Goal: Information Seeking & Learning: Learn about a topic

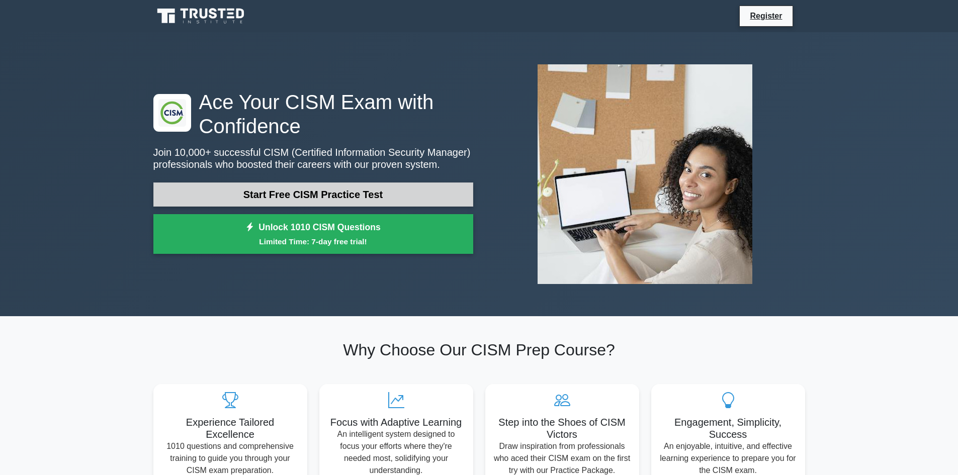
click at [340, 202] on link "Start Free CISM Practice Test" at bounding box center [313, 195] width 320 height 24
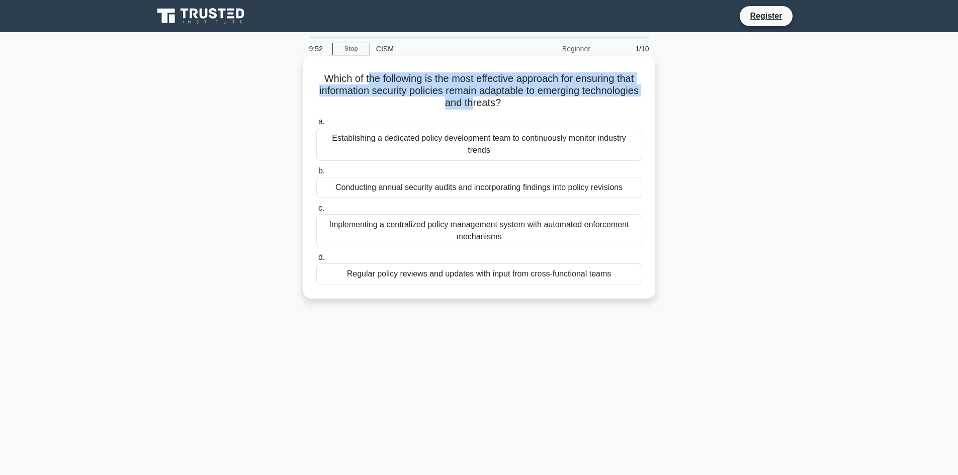
drag, startPoint x: 364, startPoint y: 77, endPoint x: 504, endPoint y: 104, distance: 142.7
click at [504, 104] on h5 "Which of the following is the most effective approach for ensuring that informa…" at bounding box center [479, 90] width 328 height 37
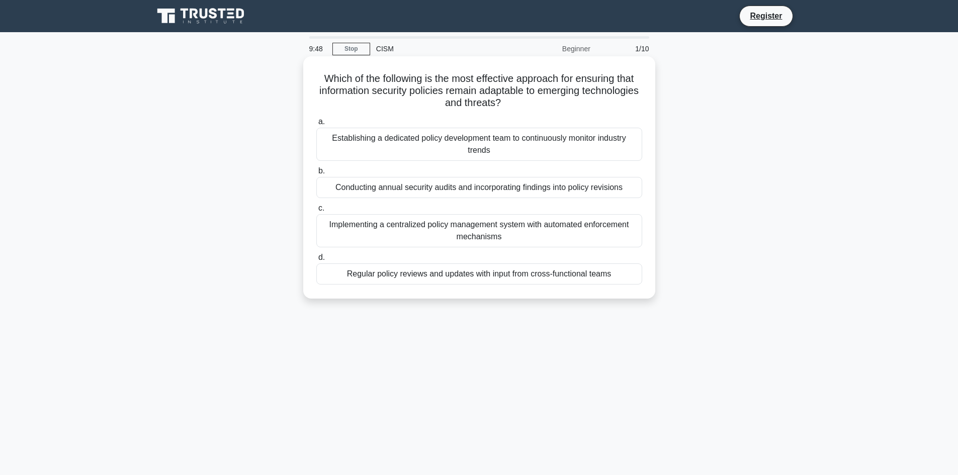
click at [565, 112] on div "Which of the following is the most effective approach for ensuring that informa…" at bounding box center [479, 177] width 344 height 234
click at [464, 229] on div "Implementing a centralized policy management system with automated enforcement …" at bounding box center [479, 230] width 326 height 33
click at [316, 212] on input "c. Implementing a centralized policy management system with automated enforceme…" at bounding box center [316, 208] width 0 height 7
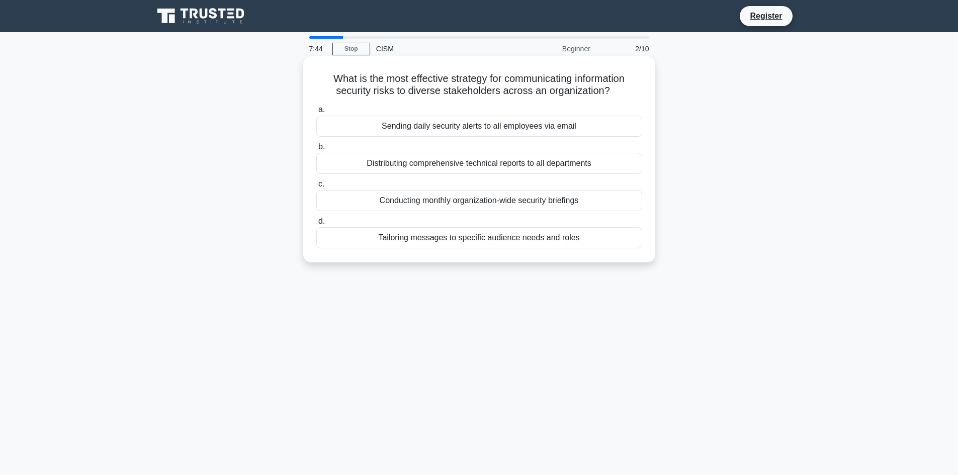
click at [423, 202] on div "Conducting monthly organization-wide security briefings" at bounding box center [479, 200] width 326 height 21
click at [316, 188] on input "c. Conducting monthly organization-wide security briefings" at bounding box center [316, 184] width 0 height 7
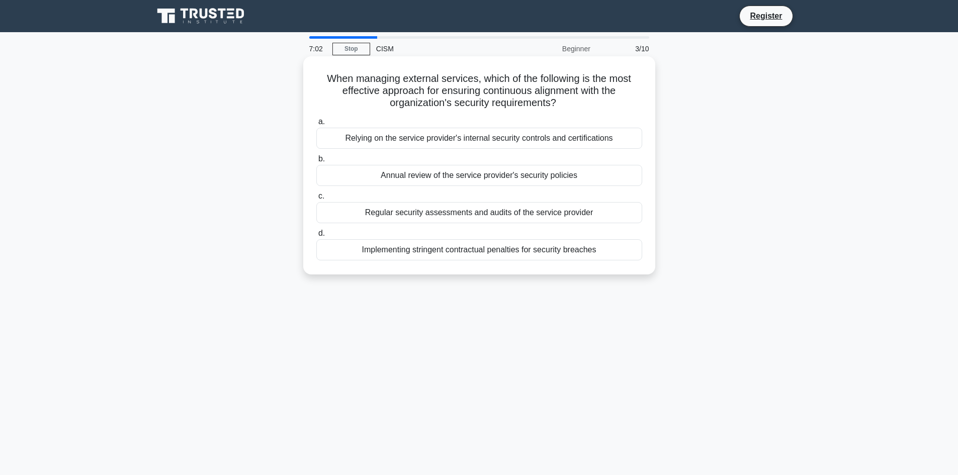
click at [429, 140] on div "Relying on the service provider's internal security controls and certifications" at bounding box center [479, 138] width 326 height 21
click at [316, 125] on input "a. Relying on the service provider's internal security controls and certificati…" at bounding box center [316, 122] width 0 height 7
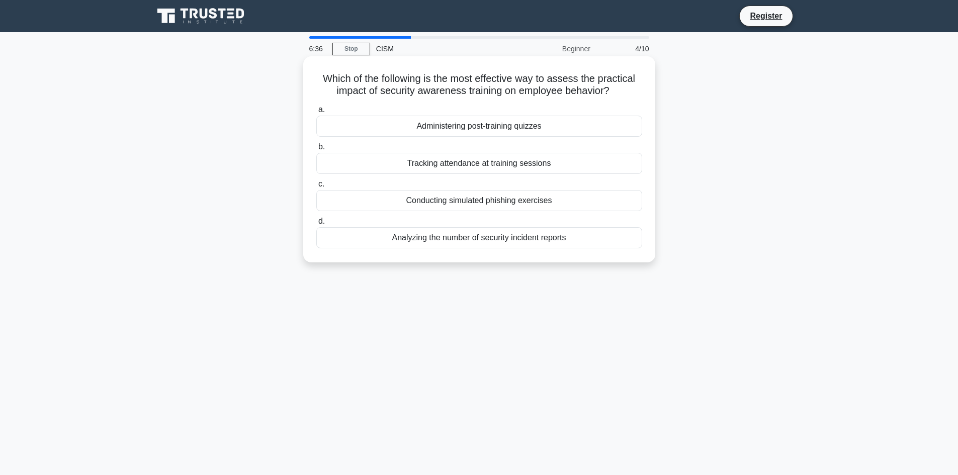
click at [460, 126] on div "Administering post-training quizzes" at bounding box center [479, 126] width 326 height 21
click at [316, 113] on input "a. Administering post-training quizzes" at bounding box center [316, 110] width 0 height 7
click at [443, 164] on div "Regular risk assessments and strategy reviews" at bounding box center [479, 163] width 326 height 21
click at [316, 150] on input "b. Regular risk assessments and strategy reviews" at bounding box center [316, 147] width 0 height 7
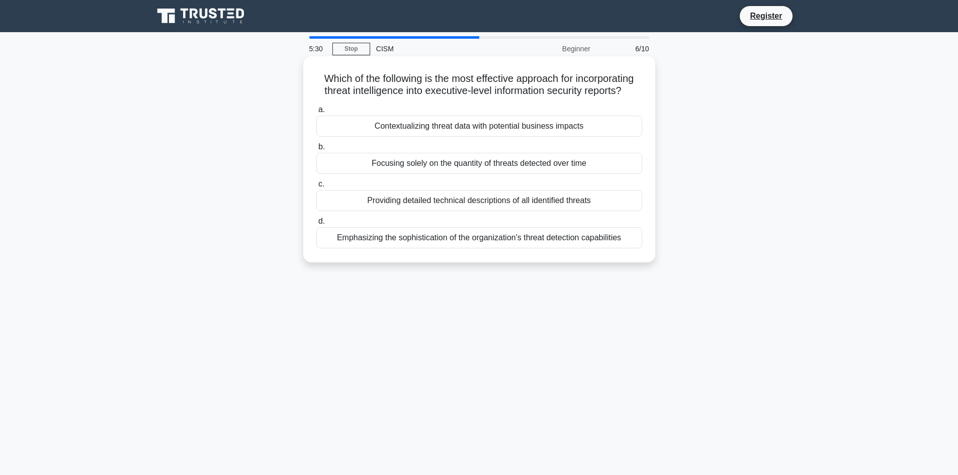
click at [541, 241] on div "Emphasizing the sophistication of the organization's threat detection capabilit…" at bounding box center [479, 237] width 326 height 21
click at [316, 225] on input "d. Emphasizing the sophistication of the organization's threat detection capabi…" at bounding box center [316, 221] width 0 height 7
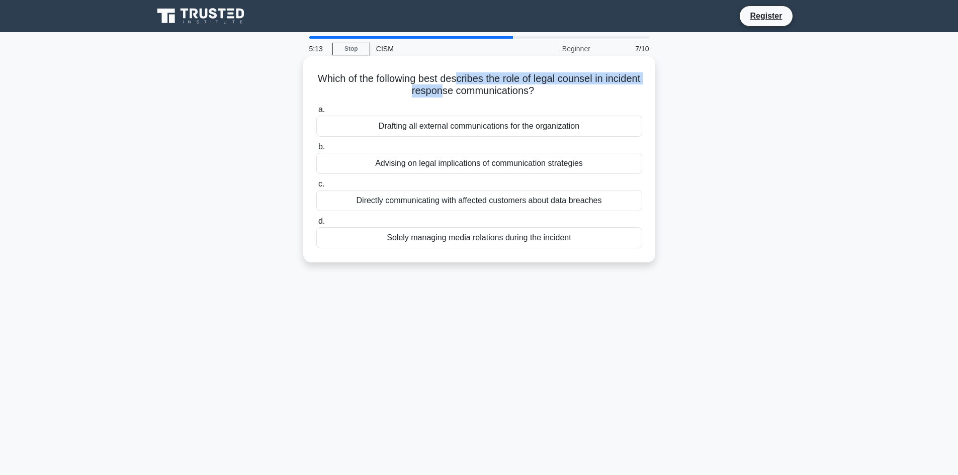
drag, startPoint x: 460, startPoint y: 94, endPoint x: 478, endPoint y: 83, distance: 21.2
click at [478, 83] on h5 "Which of the following best describes the role of legal counsel in incident res…" at bounding box center [479, 84] width 328 height 25
click at [528, 89] on h5 "Which of the following best describes the role of legal counsel in incident res…" at bounding box center [479, 84] width 328 height 25
click at [588, 88] on h5 "Which of the following best describes the role of legal counsel in incident res…" at bounding box center [479, 84] width 328 height 25
click at [498, 200] on div "Directly communicating with affected customers about data breaches" at bounding box center [479, 200] width 326 height 21
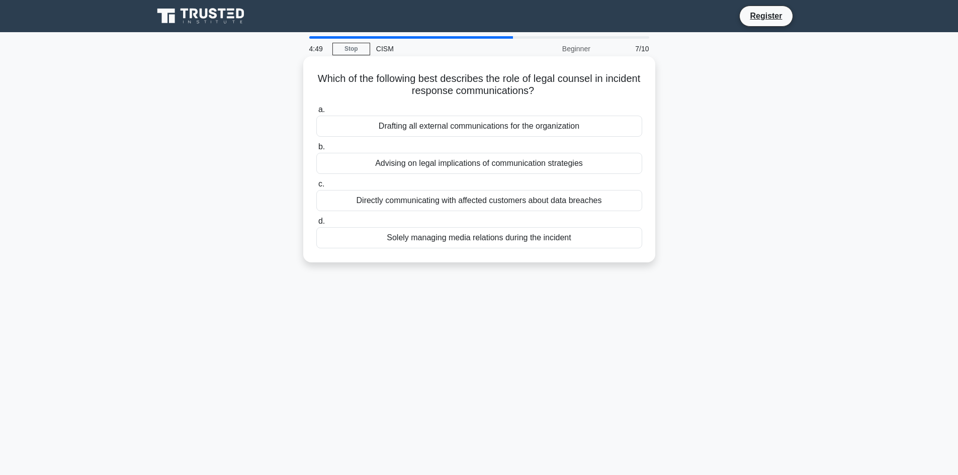
click at [316, 188] on input "c. Directly communicating with affected customers about data breaches" at bounding box center [316, 184] width 0 height 7
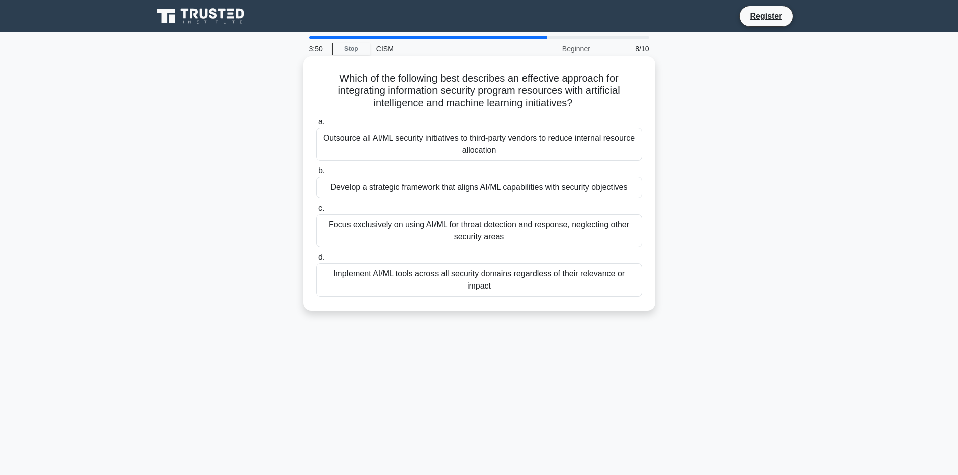
drag, startPoint x: 644, startPoint y: 292, endPoint x: 314, endPoint y: 59, distance: 404.5
click at [314, 59] on div "Which of the following best describes an effective approach for integrating inf…" at bounding box center [479, 183] width 352 height 254
copy div "Which of the following best describes an effective approach for integrating inf…"
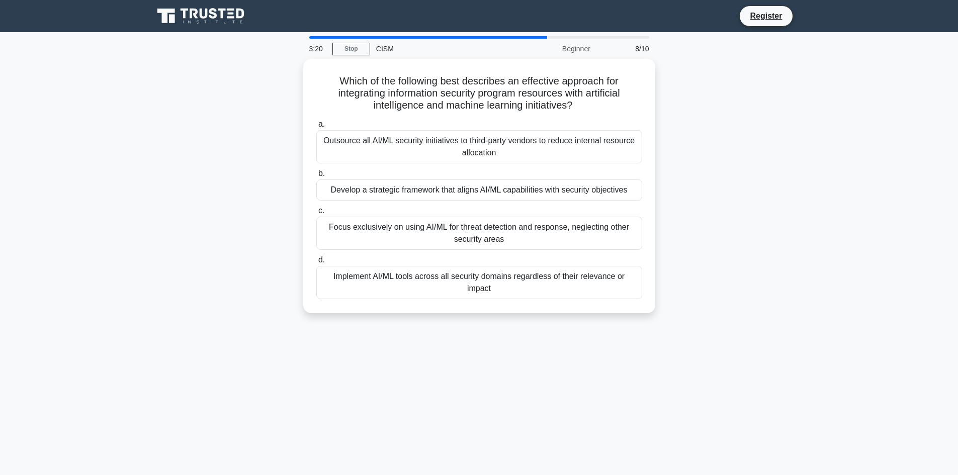
click at [186, 202] on div "Which of the following best describes an effective approach for integrating inf…" at bounding box center [479, 192] width 664 height 267
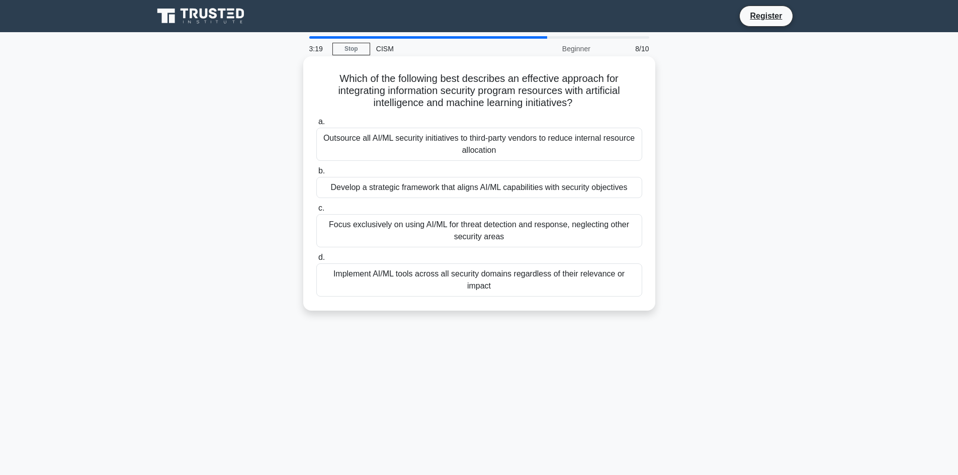
click at [387, 187] on div "Develop a strategic framework that aligns AI/ML capabilities with security obje…" at bounding box center [479, 187] width 326 height 21
click at [316, 175] on input "b. Develop a strategic framework that aligns AI/ML capabilities with security o…" at bounding box center [316, 171] width 0 height 7
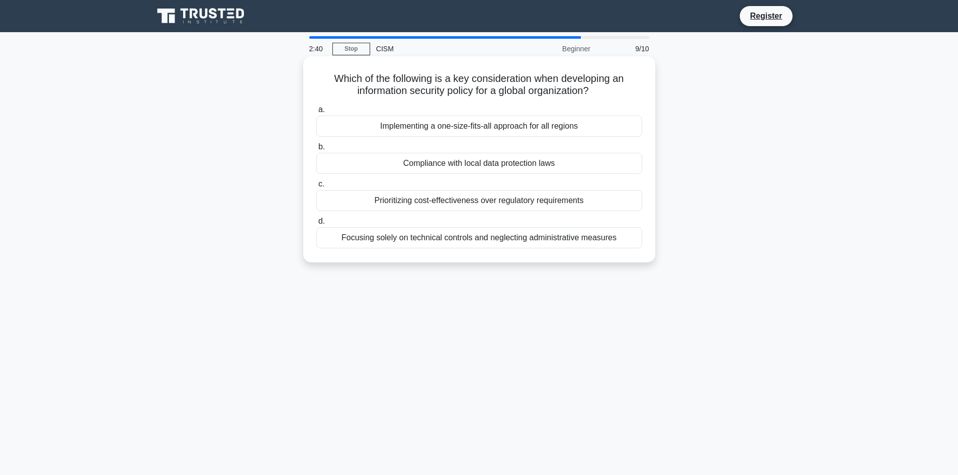
click at [498, 126] on div "Implementing a one-size-fits-all approach for all regions" at bounding box center [479, 126] width 326 height 21
click at [316, 113] on input "a. Implementing a one-size-fits-all approach for all regions" at bounding box center [316, 110] width 0 height 7
click at [499, 237] on div "Conducting thorough background checks on all employees" at bounding box center [479, 237] width 326 height 21
click at [316, 225] on input "d. Conducting thorough background checks on all employees" at bounding box center [316, 221] width 0 height 7
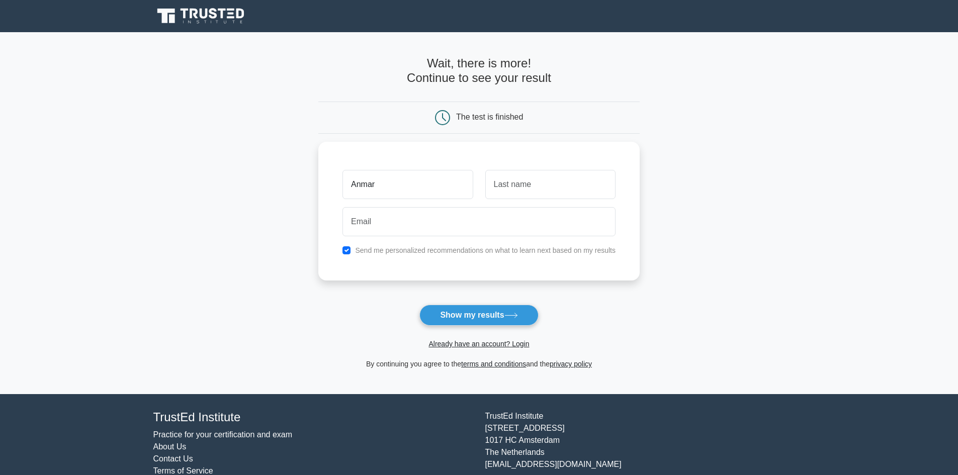
type input "Anmar"
type input "Basil"
click at [417, 227] on input "email" at bounding box center [479, 219] width 273 height 29
type input "anmartib9@gmail.com"
click at [468, 316] on button "Show my results" at bounding box center [478, 315] width 119 height 21
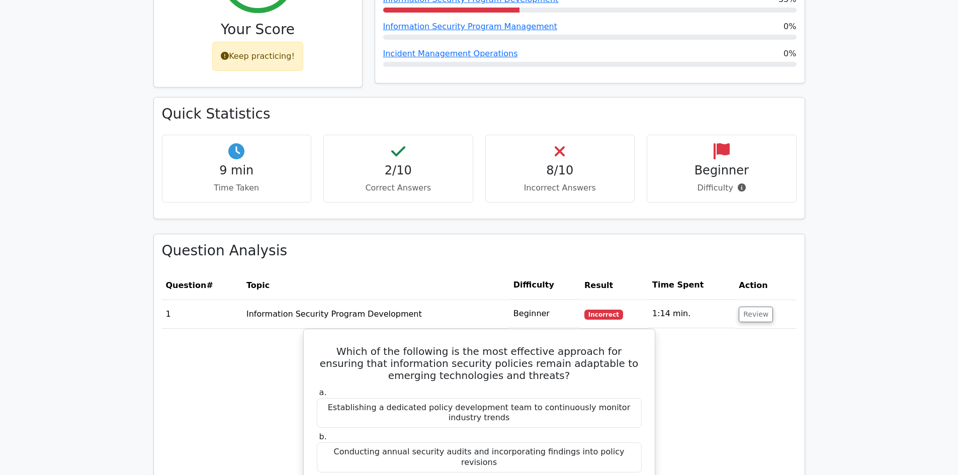
scroll to position [453, 0]
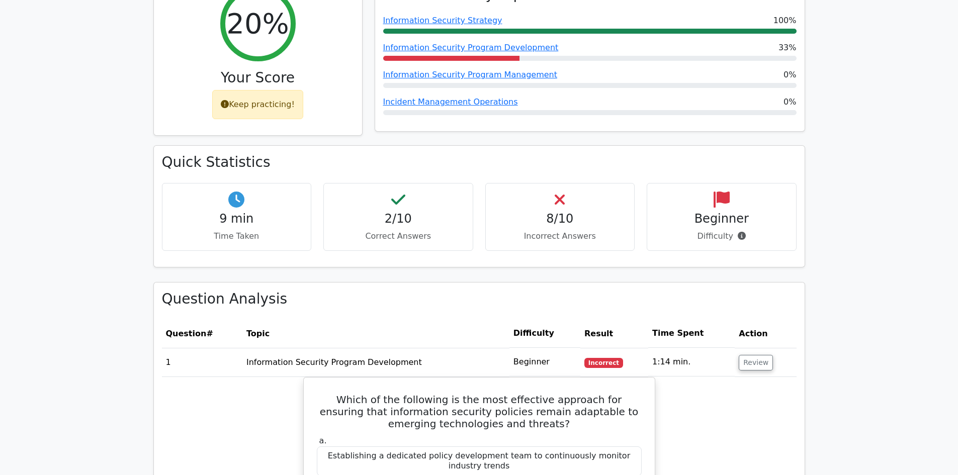
click at [392, 200] on icon at bounding box center [398, 200] width 14 height 16
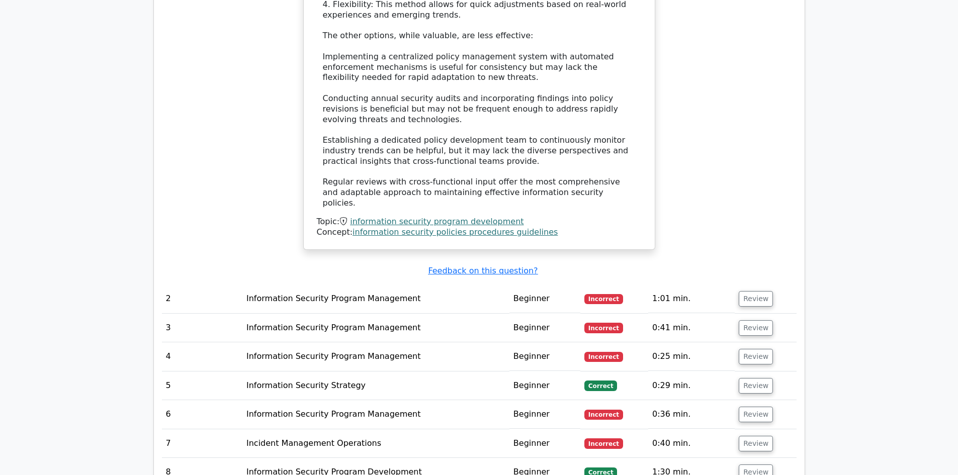
scroll to position [1207, 0]
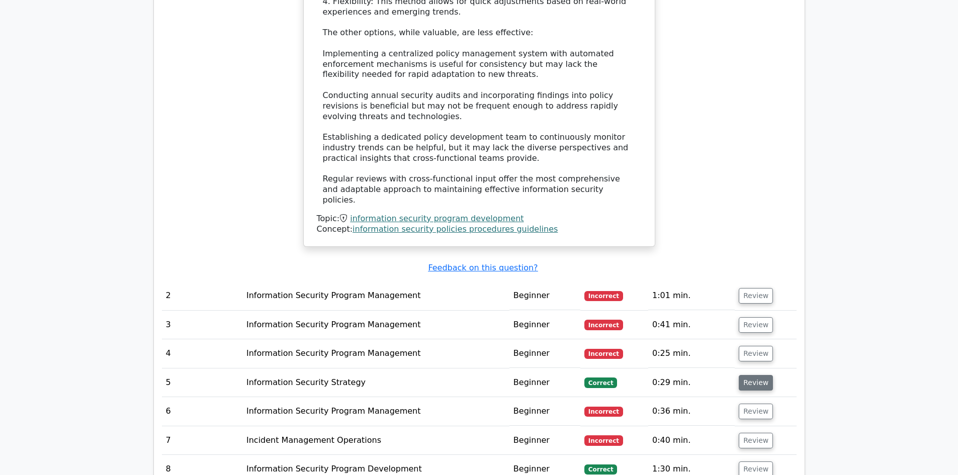
click at [749, 375] on button "Review" at bounding box center [756, 383] width 34 height 16
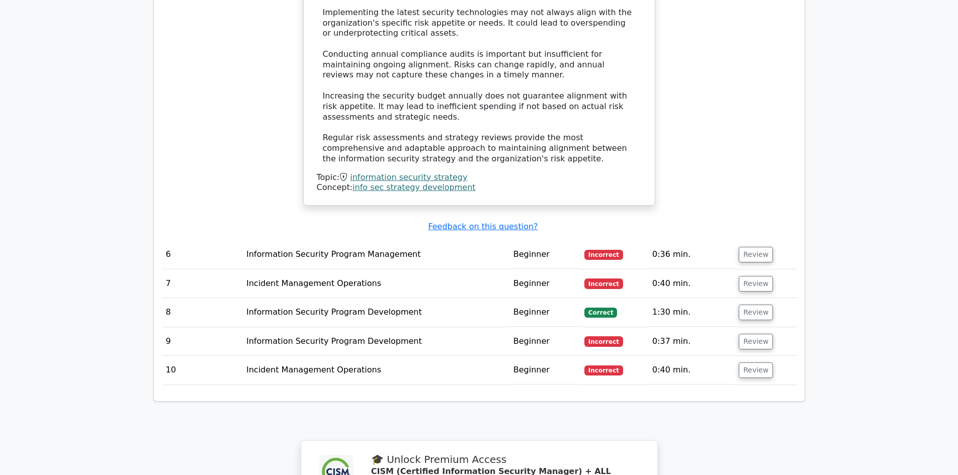
scroll to position [1961, 0]
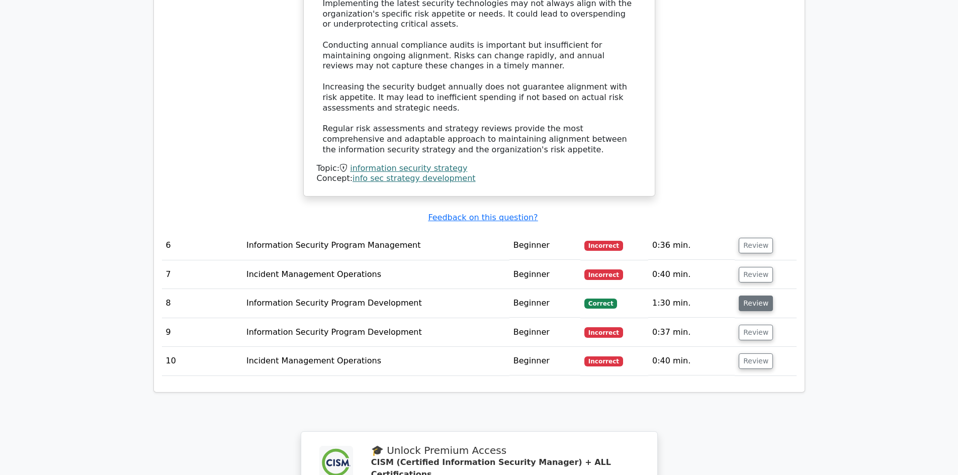
click at [747, 296] on button "Review" at bounding box center [756, 304] width 34 height 16
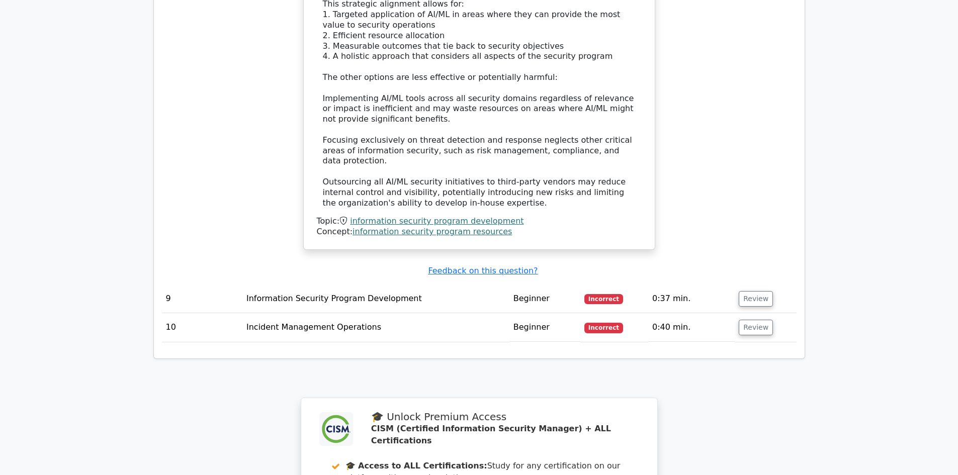
scroll to position [2615, 0]
click at [750, 319] on button "Review" at bounding box center [756, 327] width 34 height 16
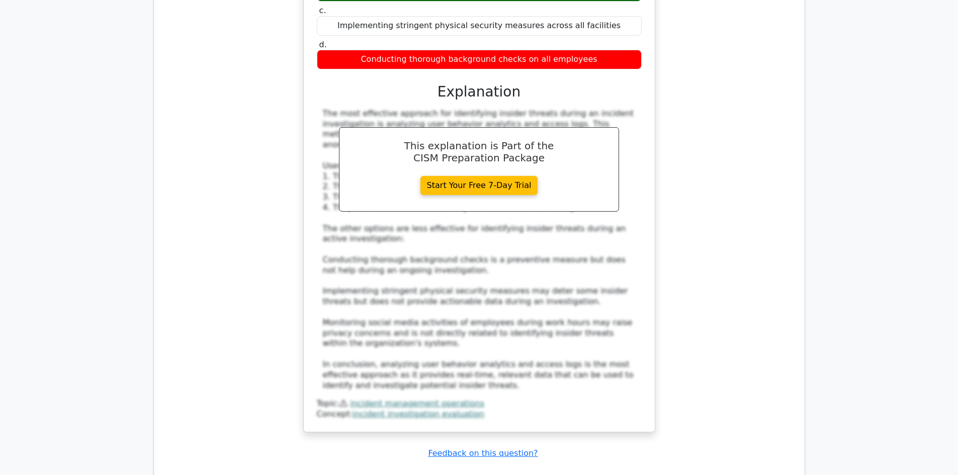
scroll to position [3068, 0]
